Goal: Task Accomplishment & Management: Manage account settings

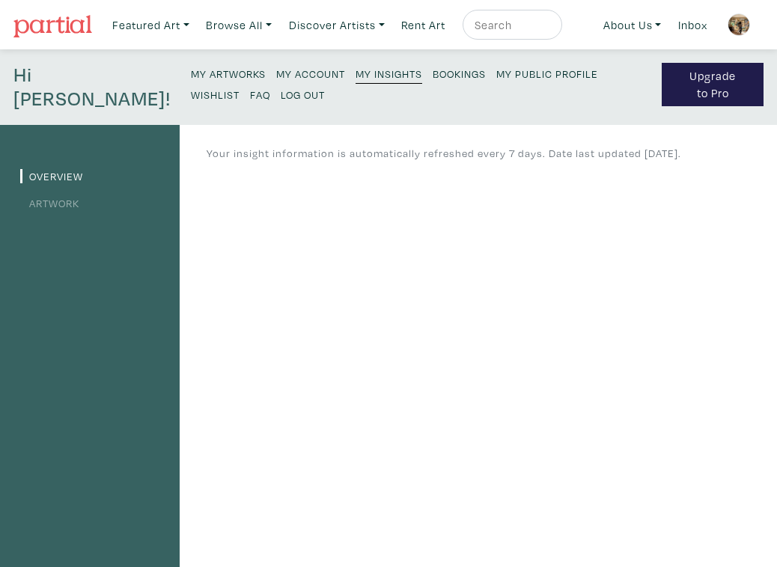
click at [191, 74] on small "My Artworks" at bounding box center [228, 74] width 75 height 14
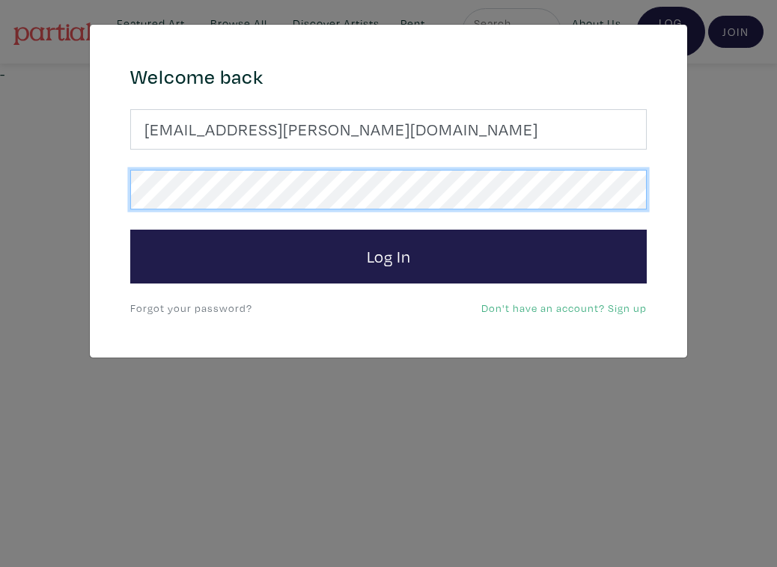
click at [388, 256] on button "Log In" at bounding box center [388, 257] width 516 height 54
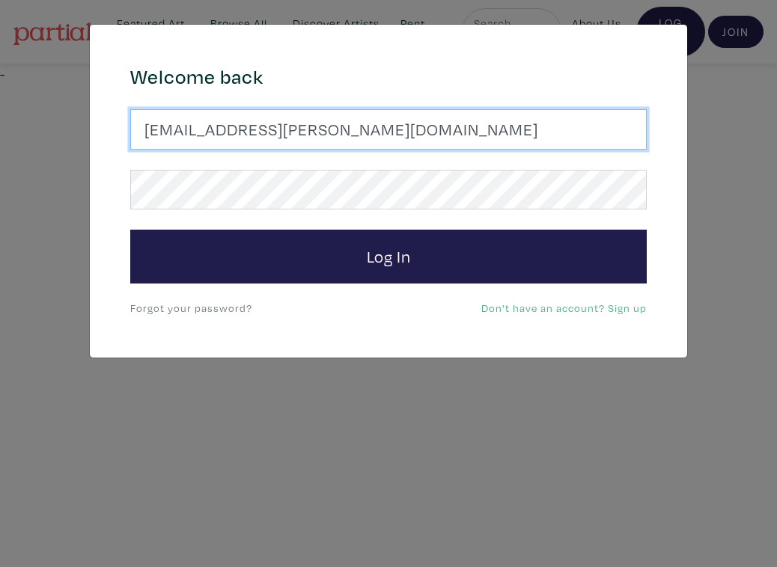
drag, startPoint x: 262, startPoint y: 126, endPoint x: 97, endPoint y: 124, distance: 165.4
click at [97, 124] on div "664c6a6d6e3476504e6b79362f4172494552756f694733386b666278545363695a485979654c474…" at bounding box center [388, 192] width 597 height 334
type input "jordynbbuckle@gmail.com"
click at [388, 256] on button "Log In" at bounding box center [388, 257] width 516 height 54
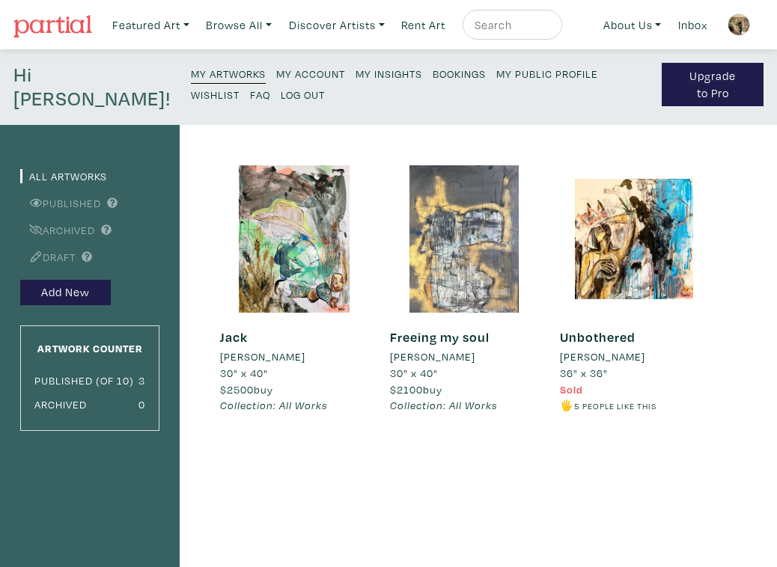
click at [355, 72] on small "My Insights" at bounding box center [388, 74] width 67 height 14
